Goal: Task Accomplishment & Management: Complete application form

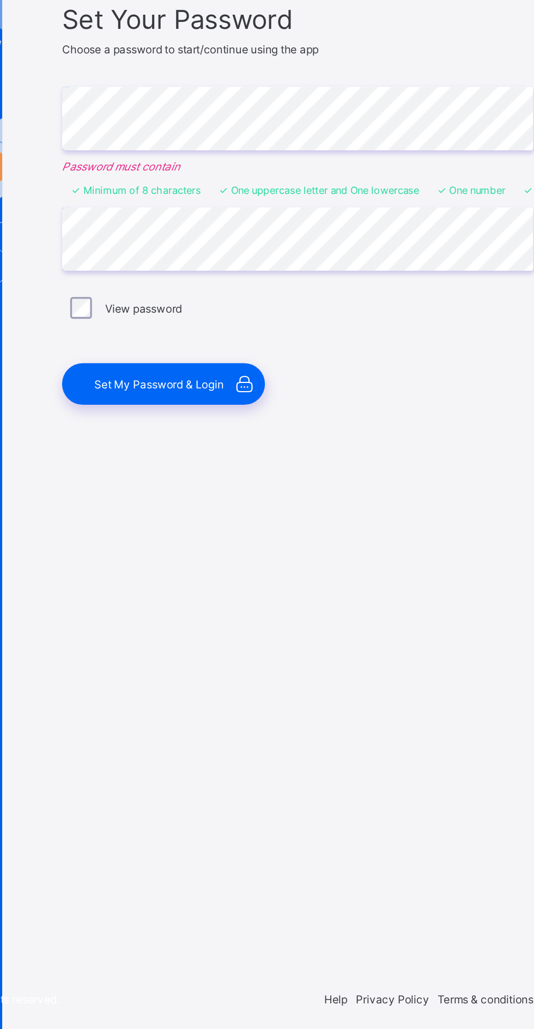
click at [305, 637] on span "Set My Password & Login" at bounding box center [272, 633] width 78 height 8
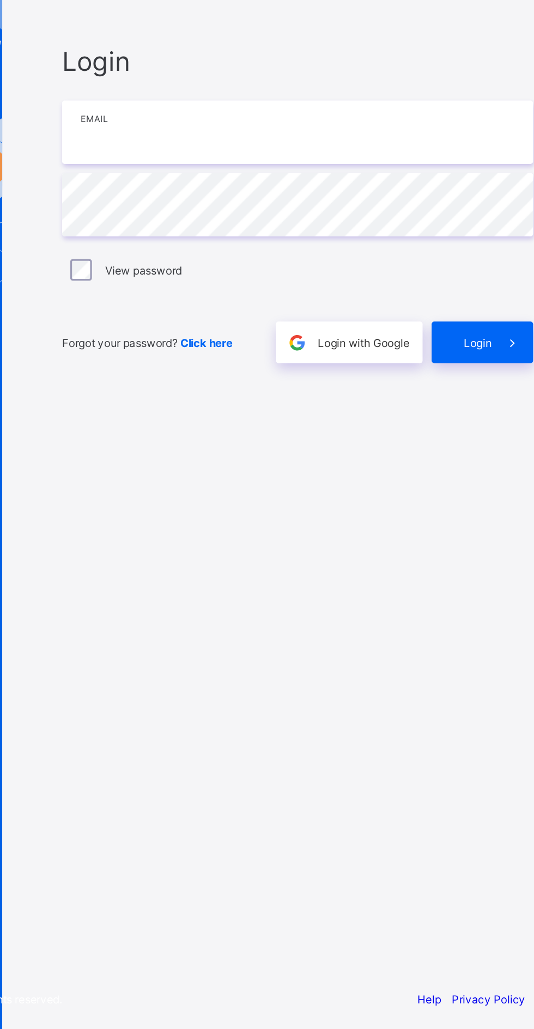
click at [401, 501] on input "email" at bounding box center [355, 482] width 283 height 38
click at [465, 612] on span "Login" at bounding box center [463, 608] width 17 height 8
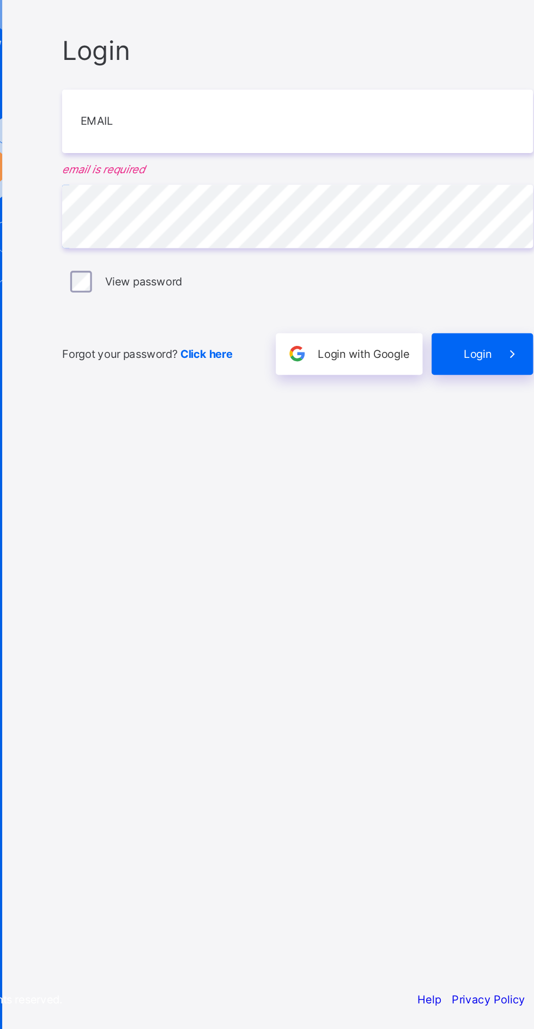
click at [466, 619] on span "Login" at bounding box center [463, 615] width 17 height 8
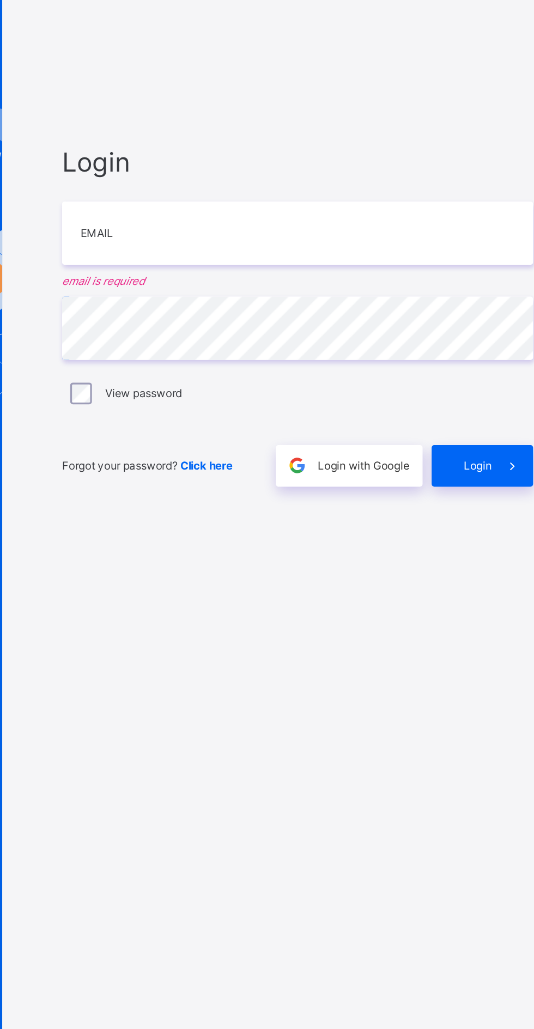
click at [397, 619] on span "Login with Google" at bounding box center [395, 615] width 55 height 8
